Goal: Task Accomplishment & Management: Manage account settings

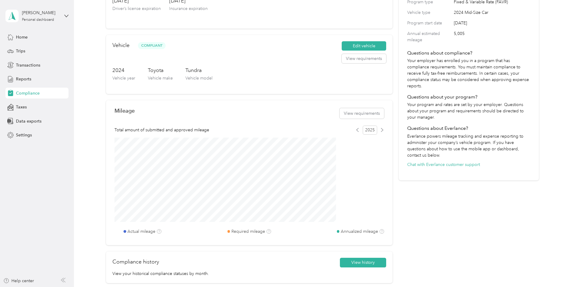
scroll to position [103, 0]
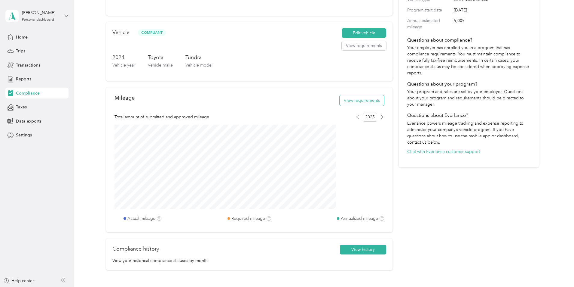
click at [348, 105] on button "View requirements" at bounding box center [362, 100] width 45 height 11
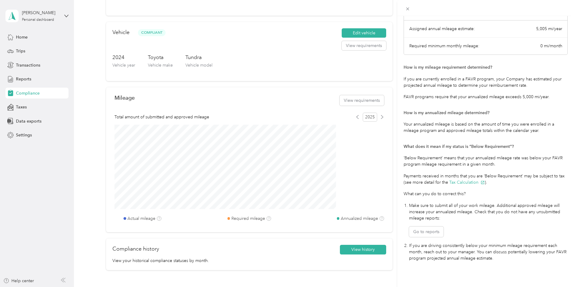
scroll to position [59, 0]
click at [21, 36] on div "Mileage Requirements These requirements are set by your Company. If you have an…" at bounding box center [287, 143] width 574 height 287
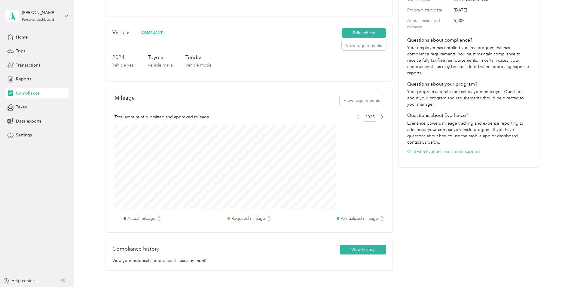
click at [21, 36] on span "Home" at bounding box center [22, 37] width 12 height 6
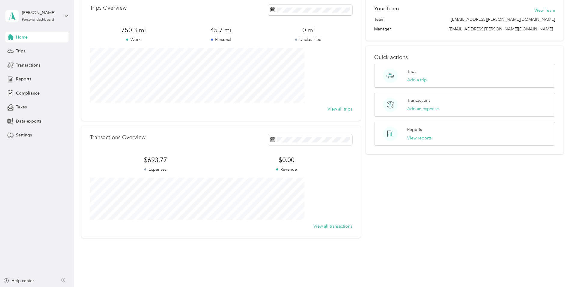
scroll to position [43, 0]
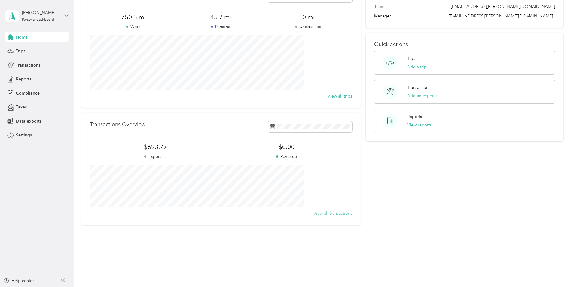
click at [322, 212] on button "View all transactions" at bounding box center [333, 213] width 39 height 6
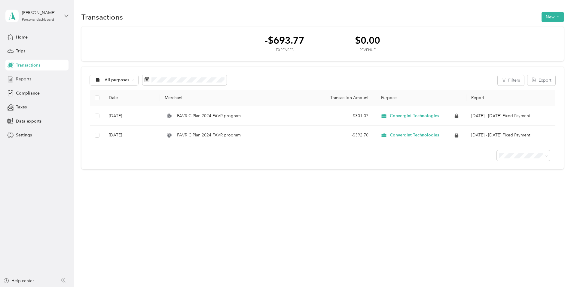
click at [21, 79] on span "Reports" at bounding box center [23, 79] width 15 height 6
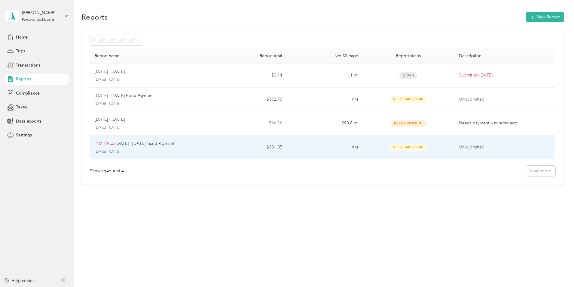
click at [475, 144] on p "Un-submitted" at bounding box center [505, 147] width 92 height 7
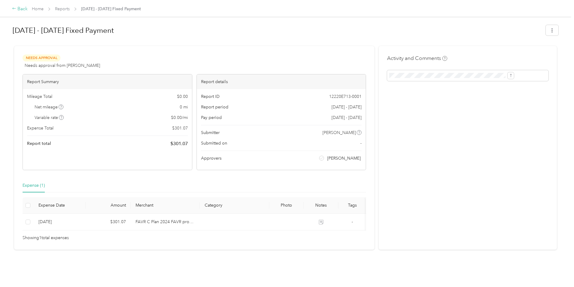
click at [28, 8] on div "Back" at bounding box center [20, 8] width 16 height 7
